Goal: Information Seeking & Learning: Understand process/instructions

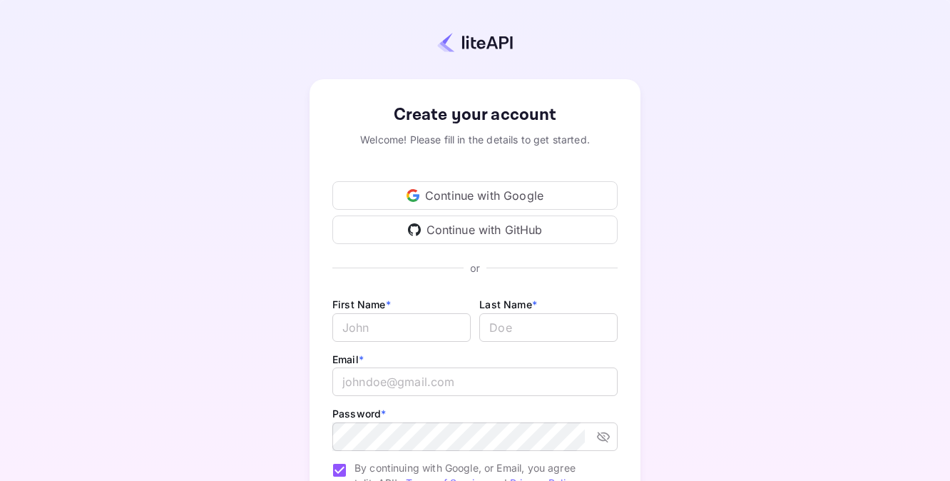
click at [581, 185] on div "Continue with Google" at bounding box center [474, 195] width 285 height 29
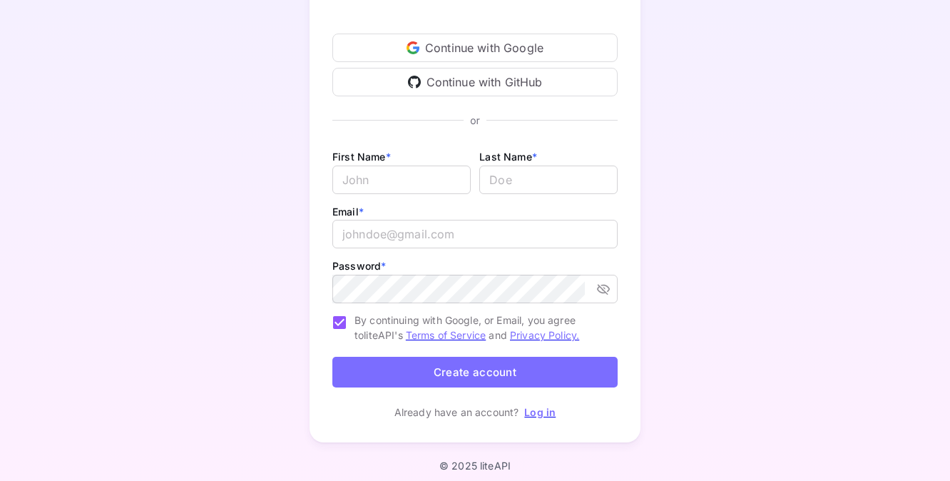
click at [471, 64] on div "Continue with Google Continue with GitHub" at bounding box center [474, 65] width 285 height 63
click at [471, 57] on div "Continue with Google" at bounding box center [474, 48] width 285 height 29
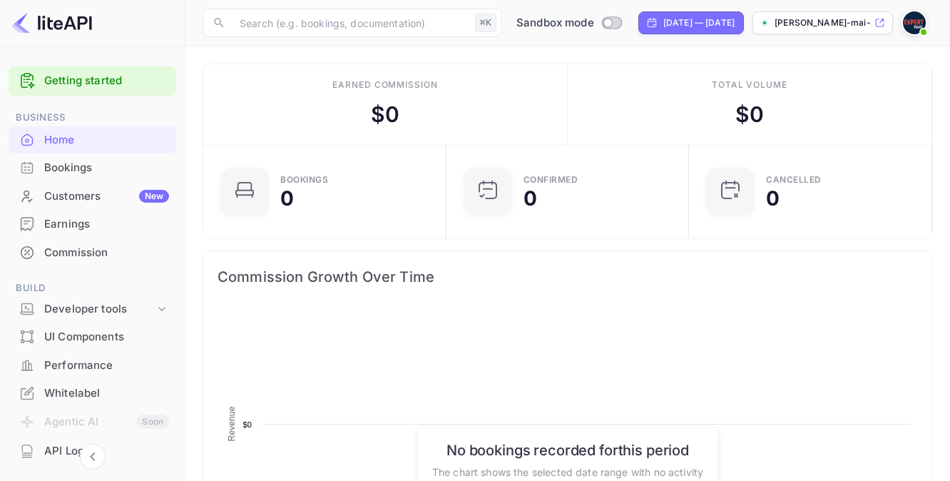
scroll to position [221, 224]
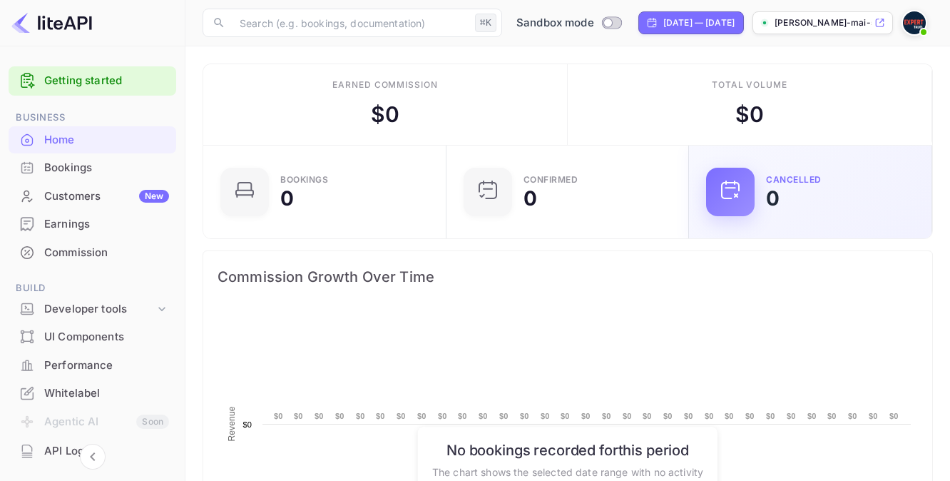
click at [685, 289] on div "Commission Growth Over Time" at bounding box center [567, 276] width 729 height 51
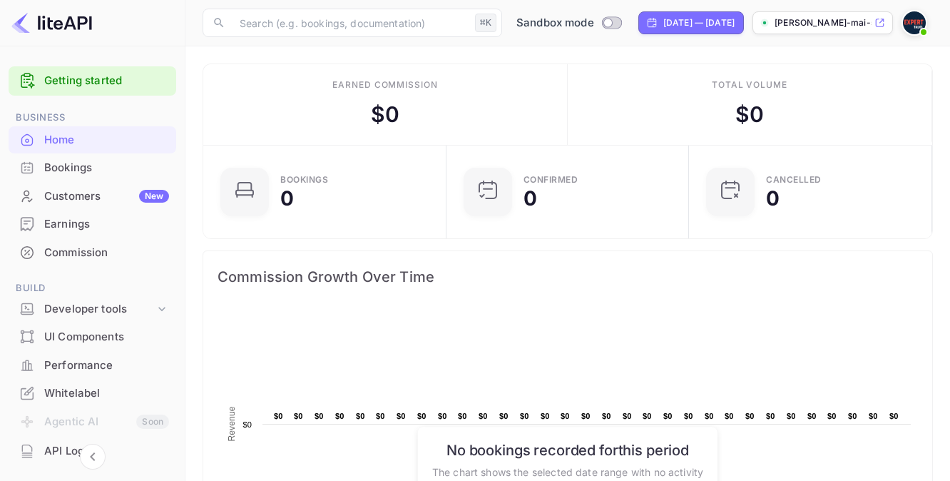
click at [862, 27] on p "[PERSON_NAME]-mai-5ubs0.n..." at bounding box center [823, 22] width 97 height 13
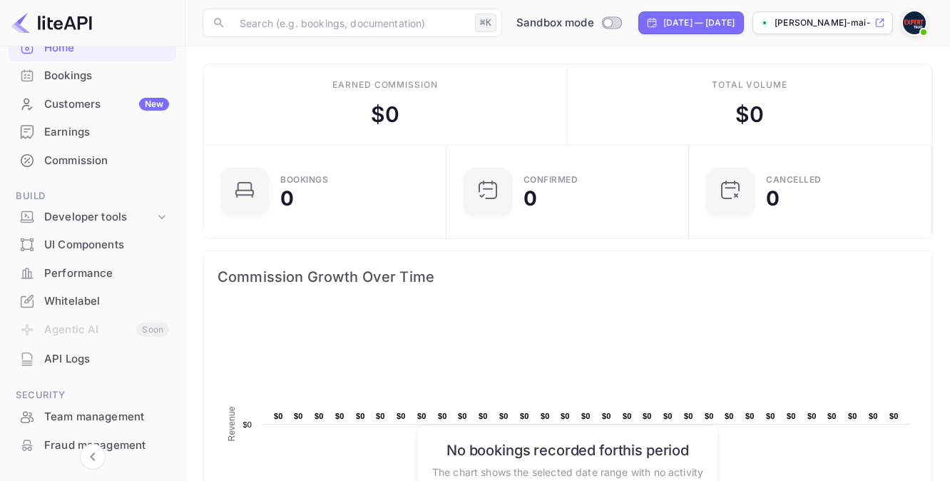
scroll to position [101, 0]
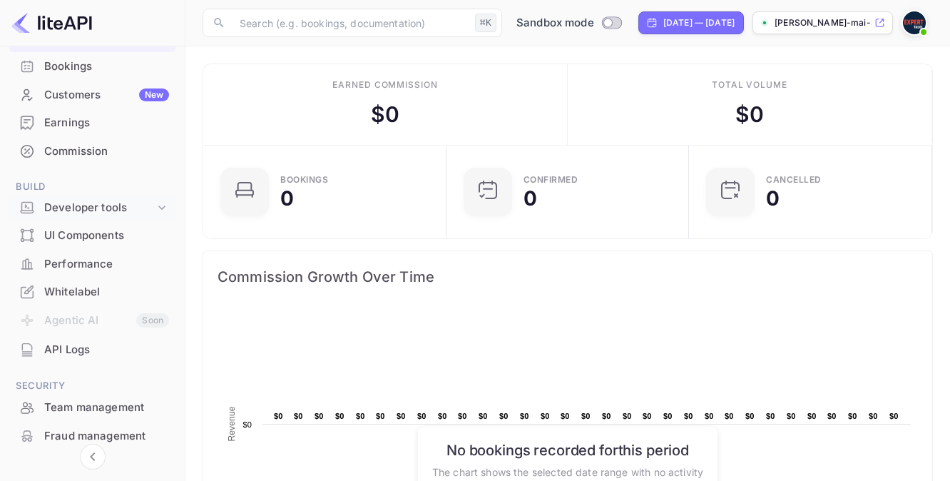
click at [126, 210] on div "Developer tools" at bounding box center [99, 208] width 111 height 16
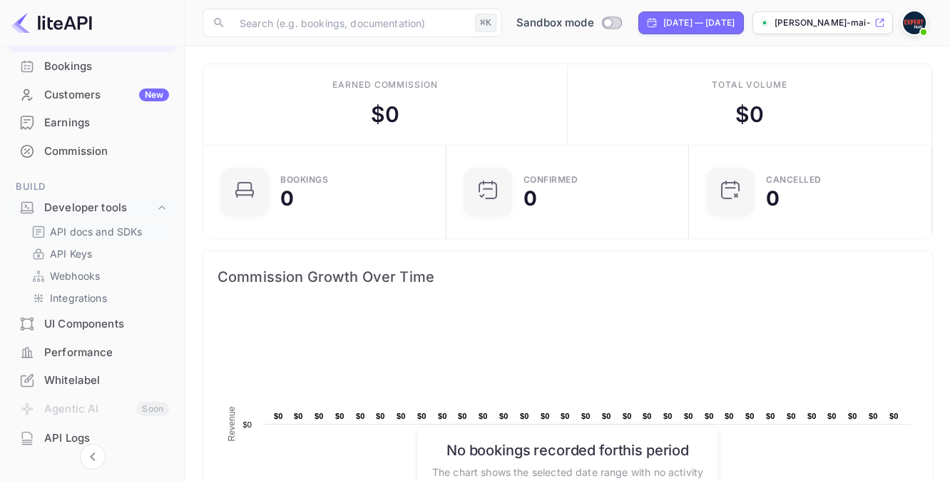
click at [121, 236] on p "API docs and SDKs" at bounding box center [96, 231] width 93 height 15
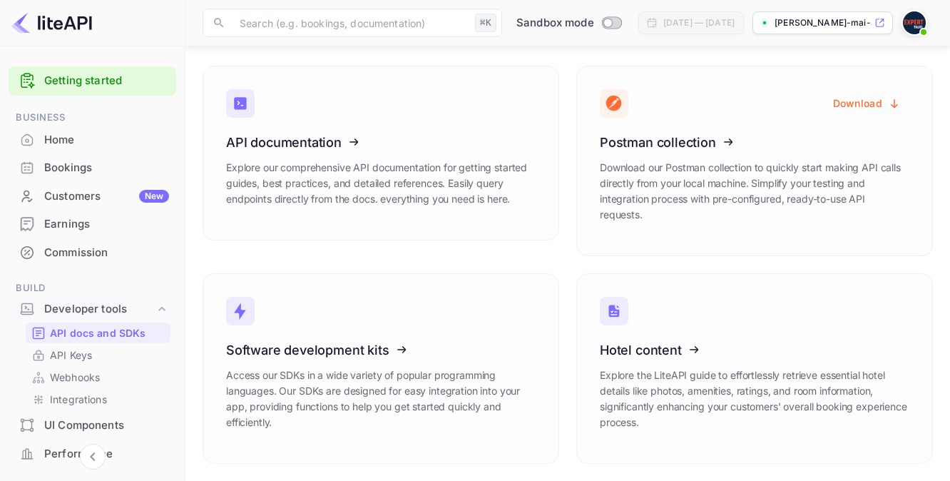
click at [68, 82] on link "Getting started" at bounding box center [106, 81] width 125 height 16
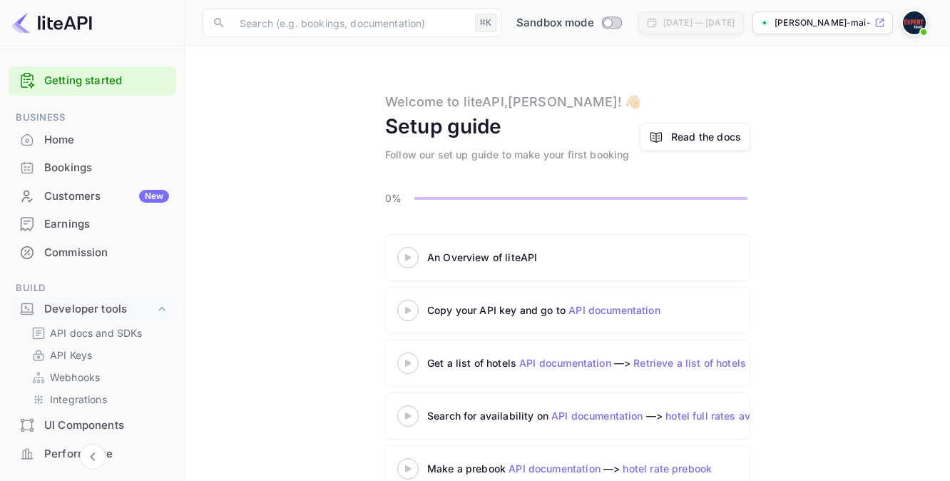
click at [688, 135] on div "Read the docs" at bounding box center [706, 136] width 70 height 15
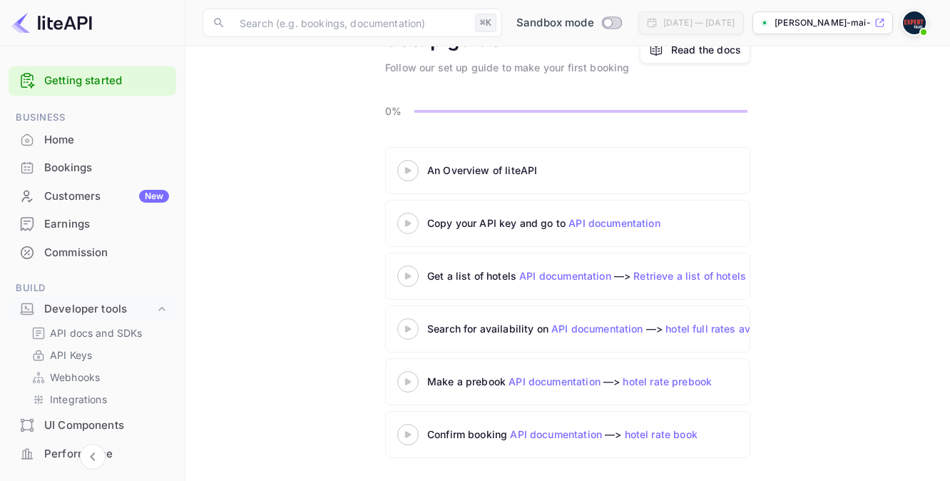
click at [471, 280] on div "Get a list of hotels API documentation —> Retrieve a list of hotels" at bounding box center [605, 275] width 357 height 15
click at [512, 327] on div "Search for availability on API documentation —> hotel full rates availability" at bounding box center [676, 328] width 499 height 15
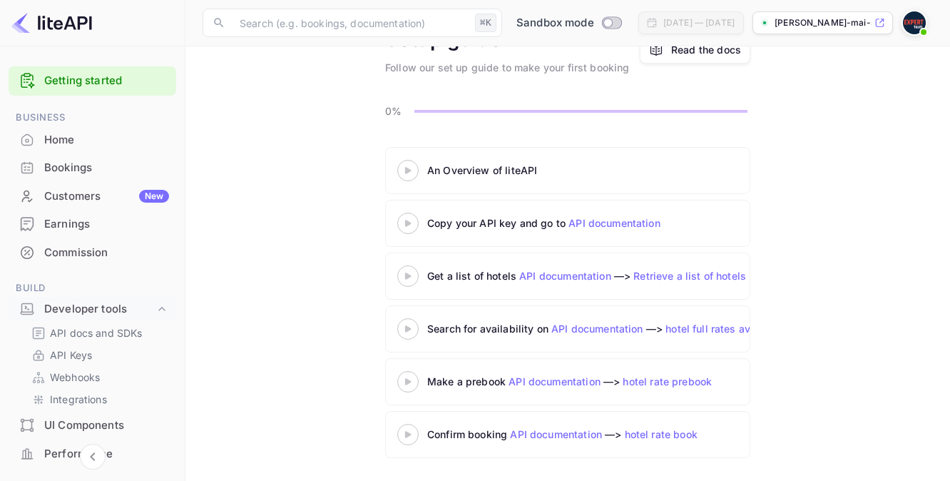
scroll to position [0, 0]
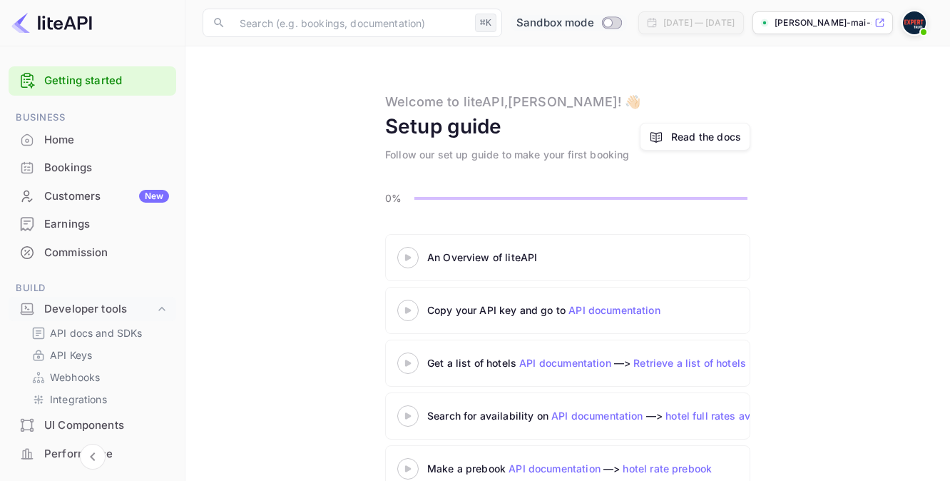
click at [602, 28] on span "Switch to Production mode" at bounding box center [612, 22] width 21 height 13
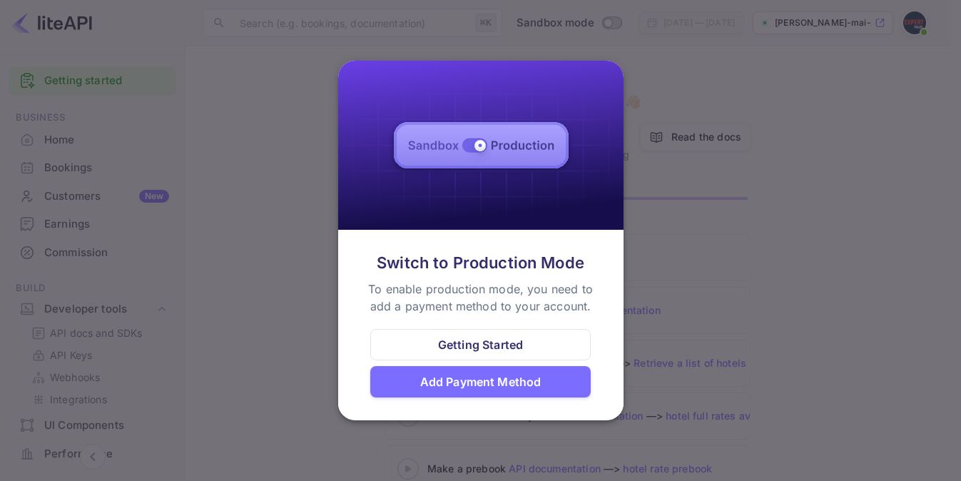
click at [512, 387] on div "Add Payment Method" at bounding box center [480, 381] width 121 height 17
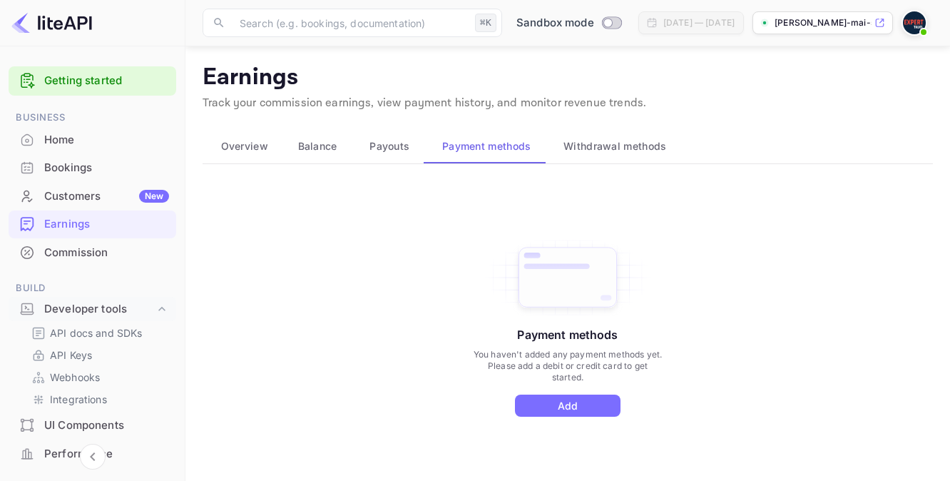
scroll to position [52, 0]
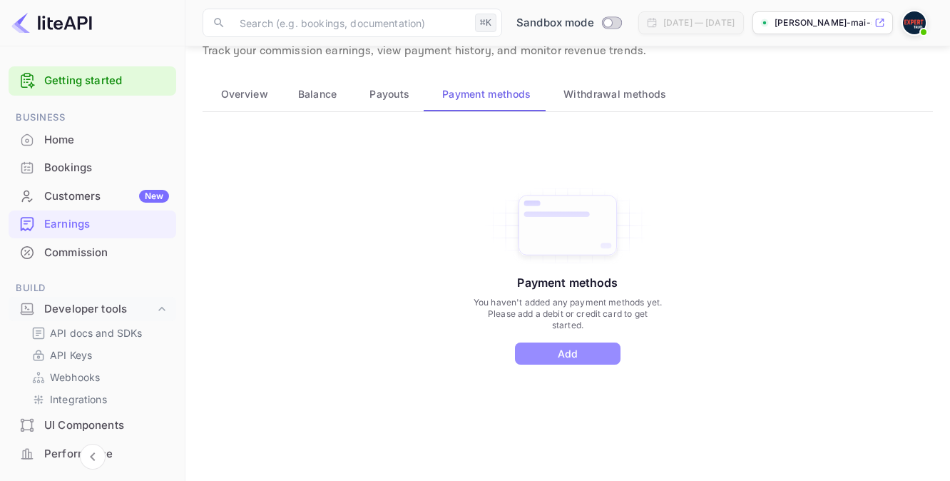
click at [553, 353] on button "Add" at bounding box center [568, 353] width 106 height 22
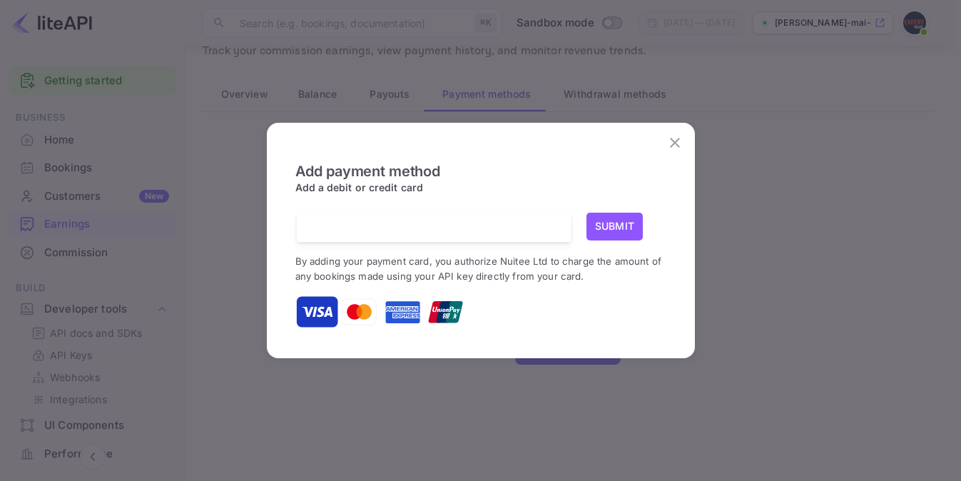
click at [674, 143] on icon "close" at bounding box center [674, 142] width 17 height 17
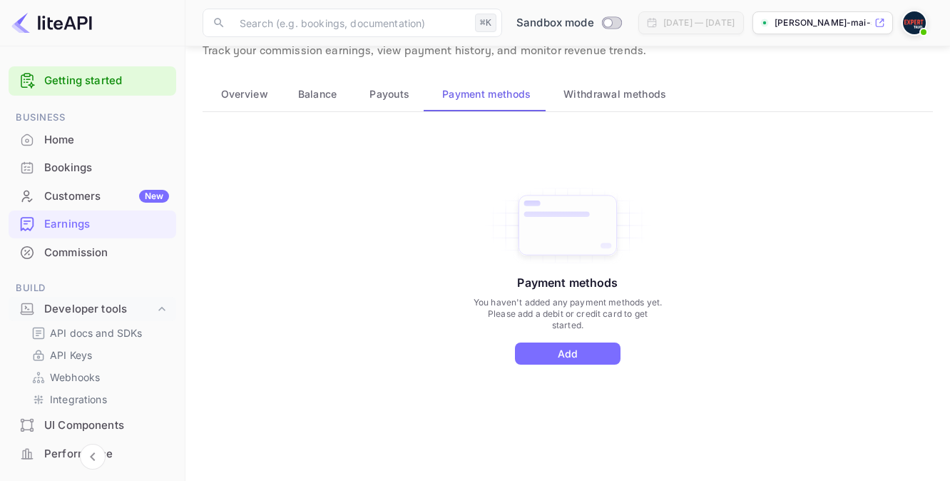
click at [408, 86] on span "Payouts" at bounding box center [389, 94] width 40 height 17
